Goal: Task Accomplishment & Management: Use online tool/utility

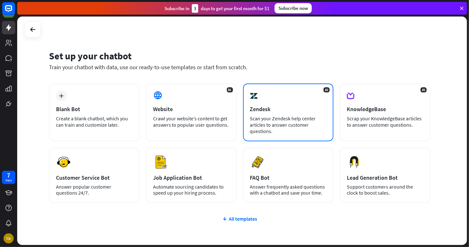
click at [272, 106] on div "Zendesk" at bounding box center [288, 109] width 77 height 7
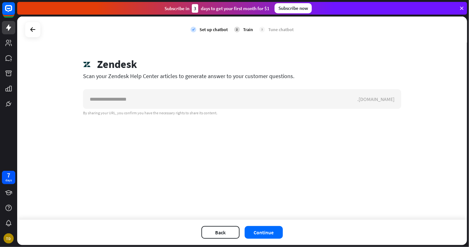
click at [33, 36] on div at bounding box center [33, 30] width 16 height 16
click at [32, 32] on icon at bounding box center [33, 30] width 8 height 8
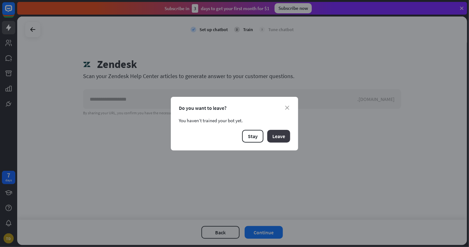
click at [276, 135] on button "Leave" at bounding box center [278, 136] width 23 height 13
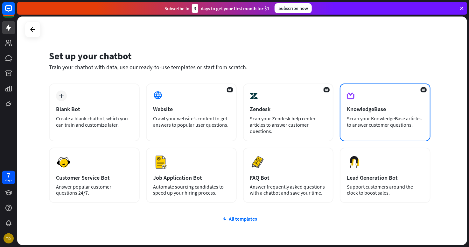
click at [380, 114] on div "AI KnowledgeBase Scrap your KnowledgeBase articles to answer customer questions." at bounding box center [385, 113] width 91 height 58
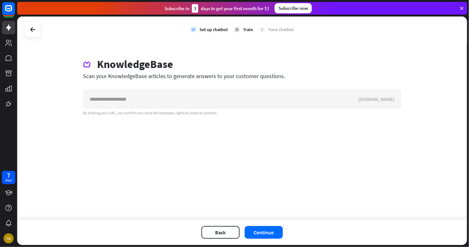
click at [32, 36] on div at bounding box center [33, 30] width 16 height 16
click at [33, 29] on icon at bounding box center [33, 30] width 8 height 8
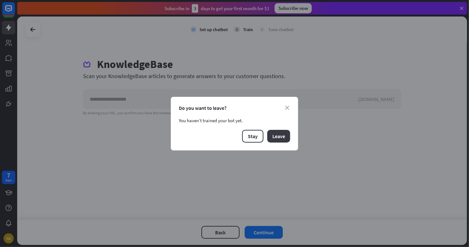
click at [279, 138] on button "Leave" at bounding box center [278, 136] width 23 height 13
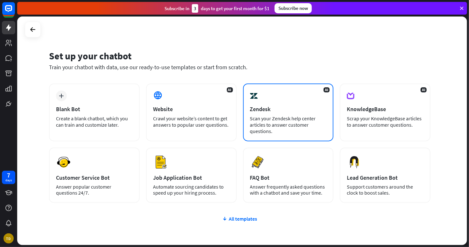
click at [271, 126] on div "Scan your Zendesk help center articles to answer customer questions." at bounding box center [288, 124] width 77 height 19
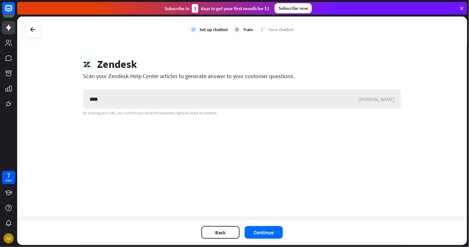
drag, startPoint x: 102, startPoint y: 100, endPoint x: 87, endPoint y: 101, distance: 15.0
click at [87, 101] on input "****" at bounding box center [220, 99] width 274 height 19
click at [104, 96] on input "****" at bounding box center [220, 99] width 274 height 19
type input "*"
click at [14, 62] on link at bounding box center [8, 58] width 13 height 13
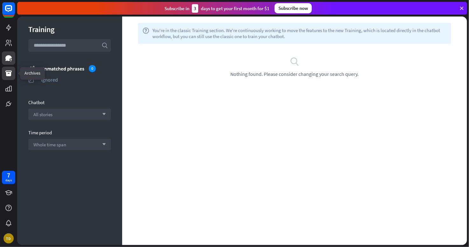
click at [6, 72] on icon at bounding box center [8, 74] width 6 height 6
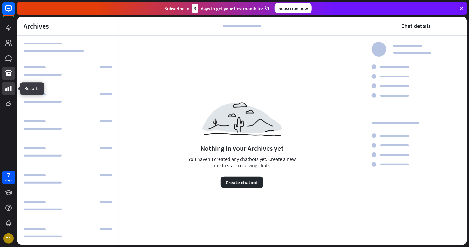
click at [10, 95] on link at bounding box center [8, 88] width 13 height 13
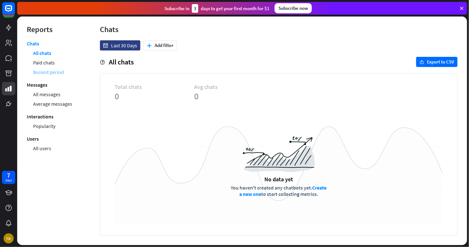
click at [53, 73] on link "Busiest period" at bounding box center [48, 72] width 31 height 10
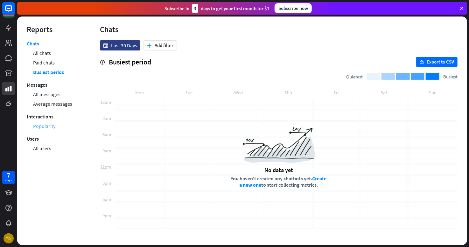
click at [54, 126] on link "Popularity" at bounding box center [44, 127] width 22 height 10
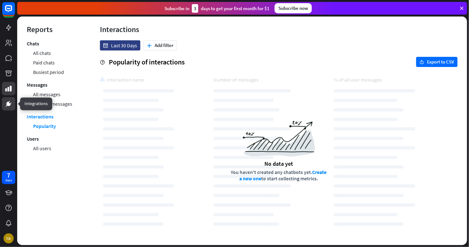
click at [12, 109] on link at bounding box center [8, 103] width 13 height 13
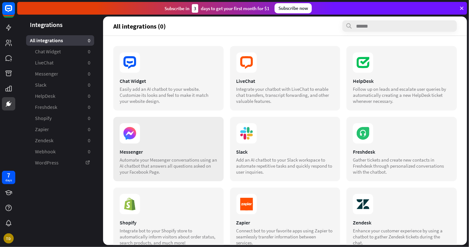
click at [153, 137] on section at bounding box center [169, 133] width 98 height 20
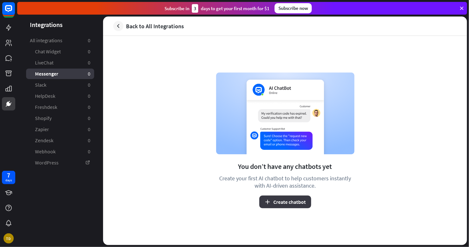
click at [293, 205] on button "Create chatbot" at bounding box center [285, 202] width 52 height 13
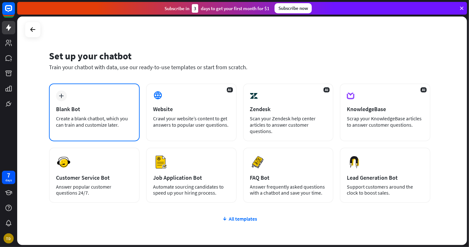
click at [123, 108] on div "Blank Bot" at bounding box center [94, 109] width 77 height 7
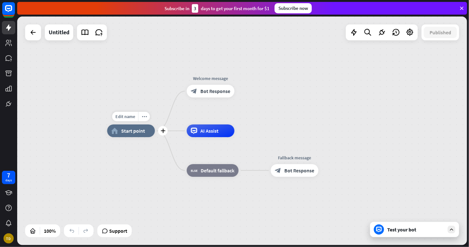
click at [149, 134] on div "home_2 Start point" at bounding box center [131, 131] width 48 height 13
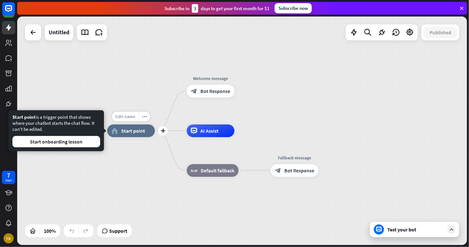
click at [133, 118] on span "Edit name" at bounding box center [125, 117] width 20 height 6
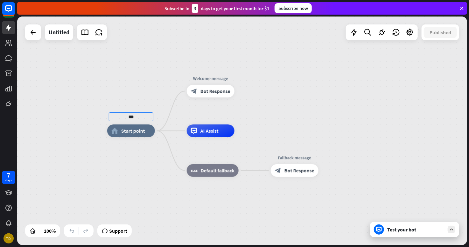
type input "***"
click at [138, 165] on div "*** home_2 Start point Welcome message block_bot_response Bot Response AI Assis…" at bounding box center [242, 131] width 450 height 229
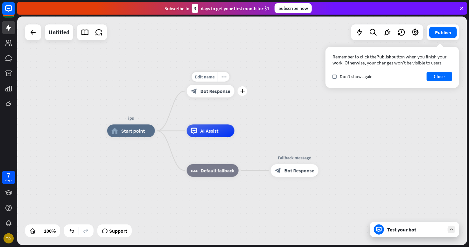
click at [223, 93] on span "Bot Response" at bounding box center [215, 91] width 30 height 6
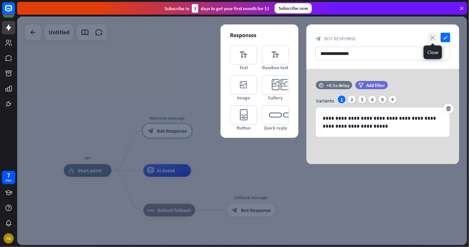
click at [430, 38] on icon "close" at bounding box center [433, 38] width 10 height 10
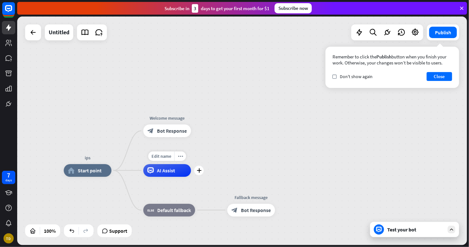
click at [172, 172] on span "AI Assist" at bounding box center [166, 171] width 18 height 6
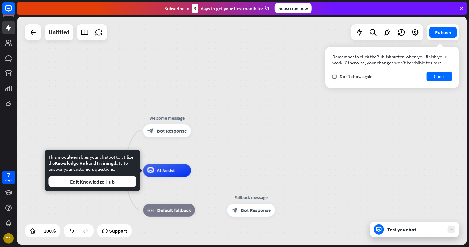
click at [243, 140] on div "ips home_2 Start point Welcome message block_bot_response Bot Response AI Assis…" at bounding box center [242, 131] width 450 height 229
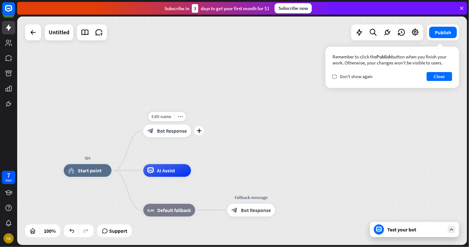
click at [171, 137] on div "Edit name more_horiz plus block_bot_response Bot Response" at bounding box center [167, 131] width 48 height 13
click at [200, 135] on div "plus" at bounding box center [199, 131] width 10 height 10
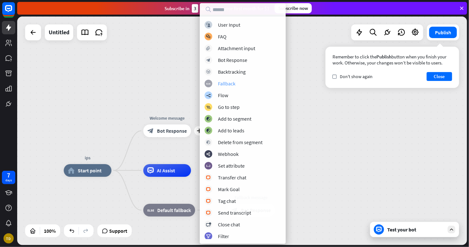
drag, startPoint x: 238, startPoint y: 28, endPoint x: 221, endPoint y: 83, distance: 57.1
click at [221, 83] on div "block_user_input User Input block_faq FAQ block_attachment Attachment input blo…" at bounding box center [243, 130] width 86 height 219
click at [223, 37] on div "FAQ" at bounding box center [222, 36] width 9 height 6
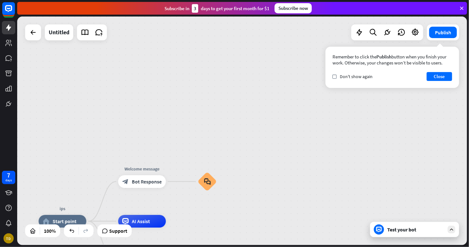
drag, startPoint x: 377, startPoint y: 17, endPoint x: 352, endPoint y: 68, distance: 56.8
click at [352, 68] on div "ips home_2 Start point Welcome message block_bot_response Bot Response block_fa…" at bounding box center [242, 131] width 450 height 229
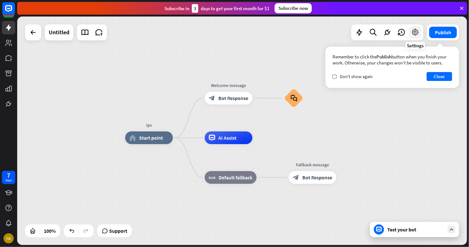
drag, startPoint x: 335, startPoint y: 112, endPoint x: 421, endPoint y: 28, distance: 120.4
click at [421, 28] on div "ips home_2 Start point Welcome message block_bot_response Bot Response block_fa…" at bounding box center [242, 131] width 450 height 229
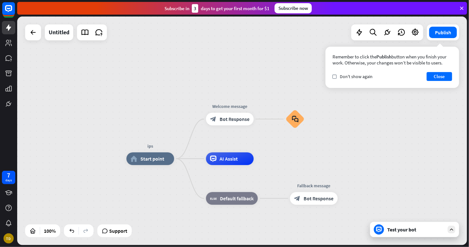
drag, startPoint x: 280, startPoint y: 129, endPoint x: 281, endPoint y: 150, distance: 21.0
click at [281, 150] on div "ips home_2 Start point Welcome message block_bot_response Bot Response block_fa…" at bounding box center [242, 131] width 450 height 229
click at [164, 160] on div "home_2 Start point" at bounding box center [150, 159] width 48 height 13
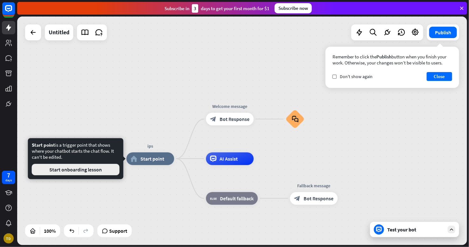
click at [99, 170] on button "Start onboarding lesson" at bounding box center [76, 169] width 88 height 11
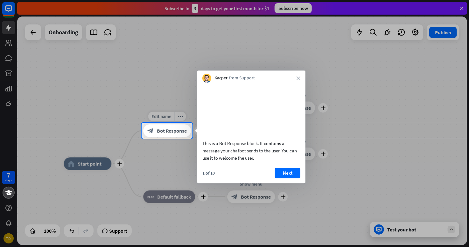
click at [172, 129] on span "Bot Response" at bounding box center [172, 131] width 30 height 6
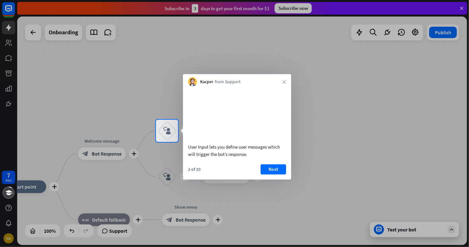
drag, startPoint x: 172, startPoint y: 129, endPoint x: 223, endPoint y: 159, distance: 58.8
click at [223, 159] on body "7 days TD close Product Help First steps Get started with ChatBot Help Center F…" at bounding box center [234, 123] width 469 height 247
click at [272, 175] on button "Next" at bounding box center [273, 169] width 25 height 10
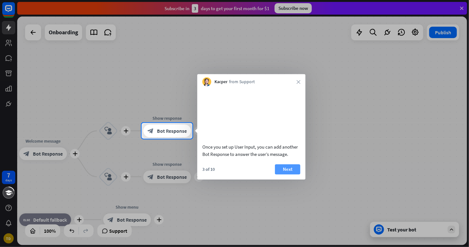
click at [282, 175] on button "Next" at bounding box center [287, 169] width 25 height 10
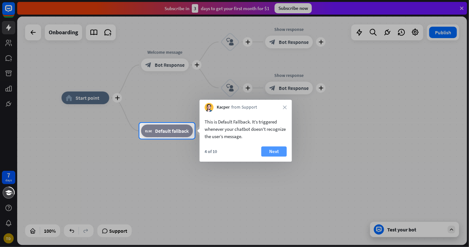
click at [267, 150] on button "Next" at bounding box center [273, 152] width 25 height 10
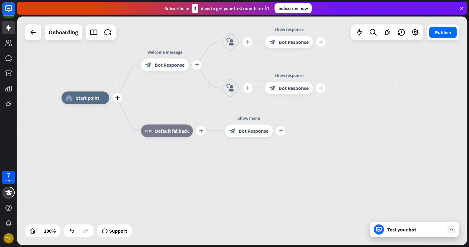
click at [267, 150] on div "plus home_2 Start point plus Welcome message block_bot_response Bot Response pl…" at bounding box center [286, 212] width 450 height 229
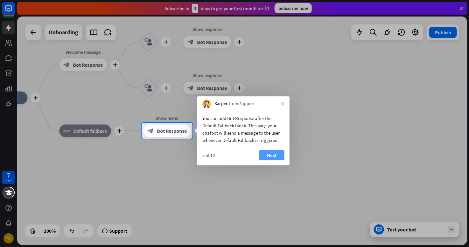
click at [268, 155] on button "Next" at bounding box center [271, 155] width 25 height 10
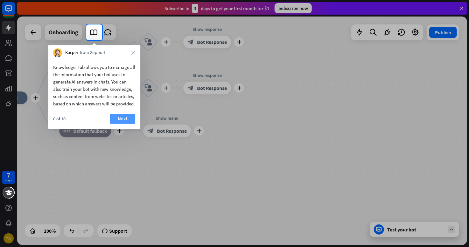
click at [128, 124] on button "Next" at bounding box center [122, 119] width 25 height 10
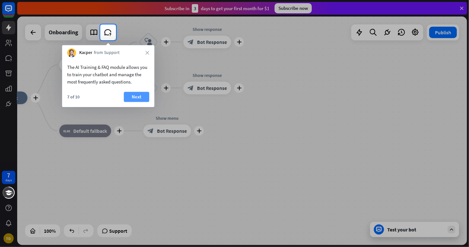
click at [144, 97] on button "Next" at bounding box center [136, 97] width 25 height 10
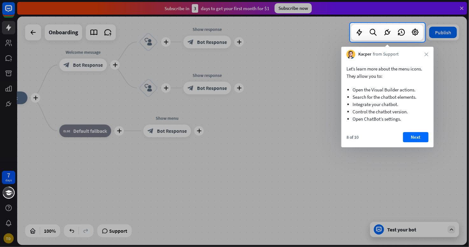
click at [285, 129] on div at bounding box center [234, 144] width 469 height 205
click at [410, 136] on button "Next" at bounding box center [415, 137] width 25 height 10
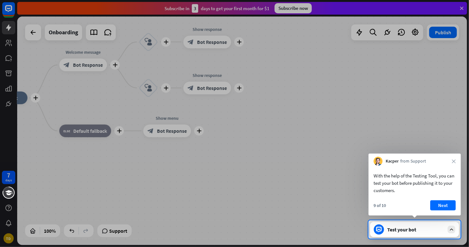
drag, startPoint x: 420, startPoint y: 157, endPoint x: 423, endPoint y: 176, distance: 19.0
click at [423, 175] on div "Kacper from Support close With the help of the Testing Tool, you can test your …" at bounding box center [414, 185] width 92 height 62
click at [440, 205] on button "Next" at bounding box center [442, 206] width 25 height 10
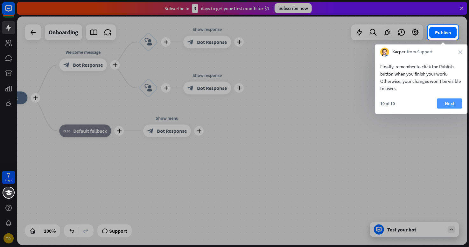
click at [443, 101] on button "Next" at bounding box center [449, 104] width 25 height 10
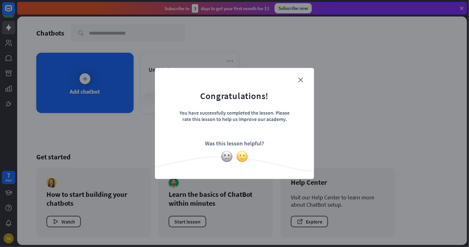
click at [240, 159] on img at bounding box center [242, 157] width 12 height 12
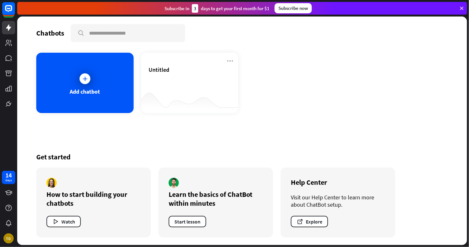
click at [90, 203] on div "How to start building your chatbots" at bounding box center [93, 199] width 94 height 18
